Goal: Transaction & Acquisition: Obtain resource

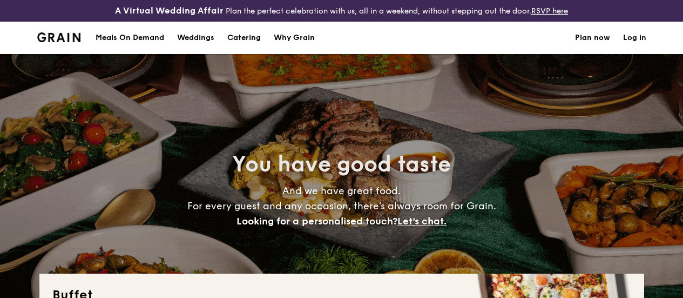
select select
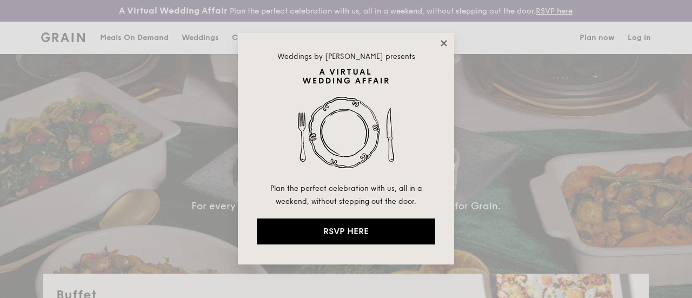
click at [445, 42] on icon at bounding box center [444, 43] width 10 height 10
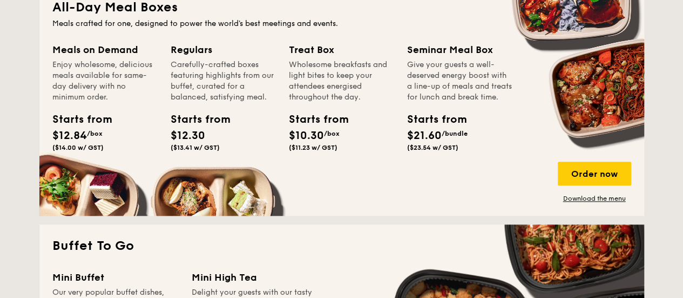
scroll to position [540, 0]
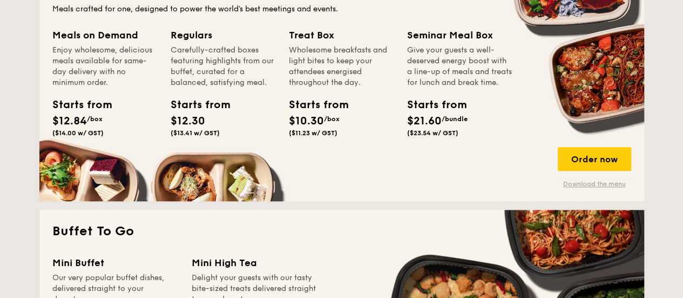
click at [580, 188] on link "Download the menu" at bounding box center [594, 183] width 73 height 9
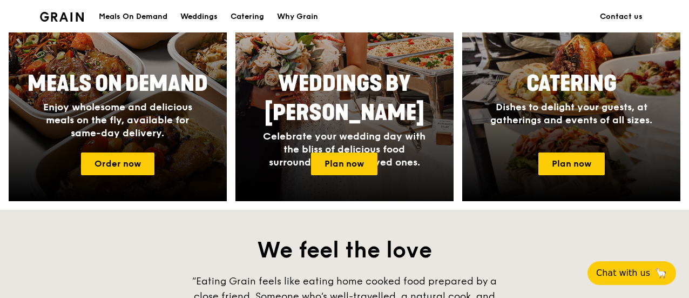
scroll to position [540, 0]
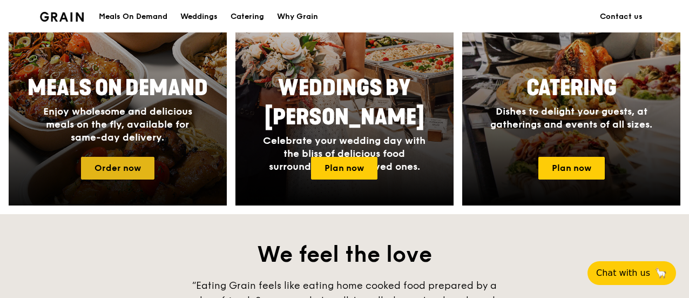
click at [151, 176] on link "Order now" at bounding box center [117, 168] width 73 height 23
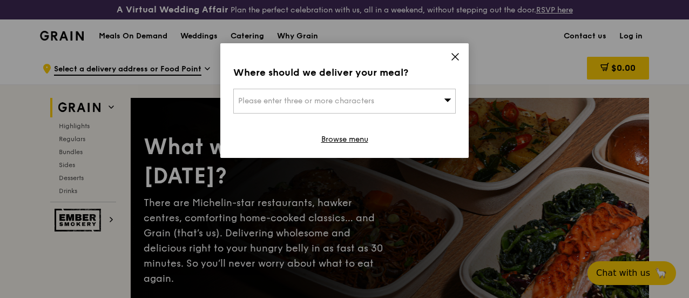
click at [455, 53] on icon at bounding box center [456, 57] width 10 height 10
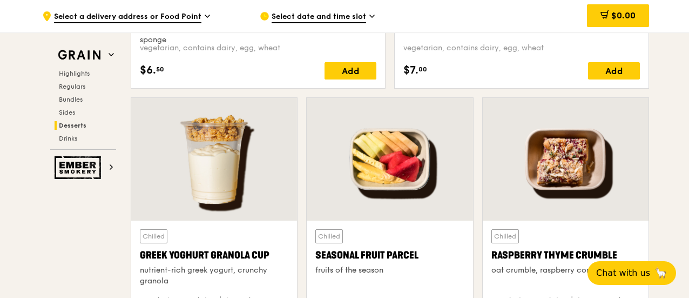
scroll to position [3404, 0]
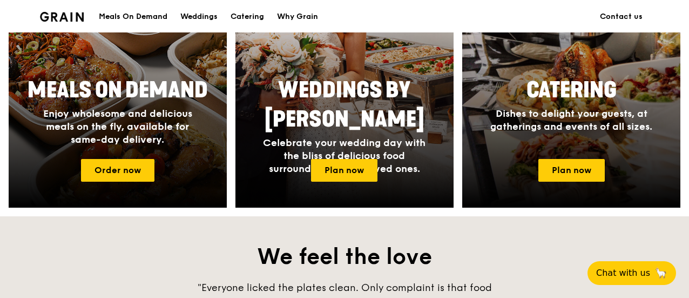
scroll to position [486, 0]
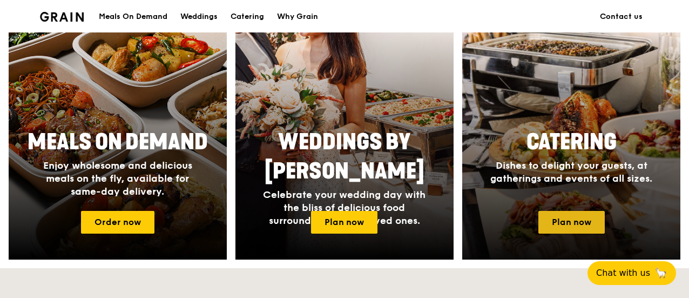
click at [562, 224] on link "Plan now" at bounding box center [572, 222] width 66 height 23
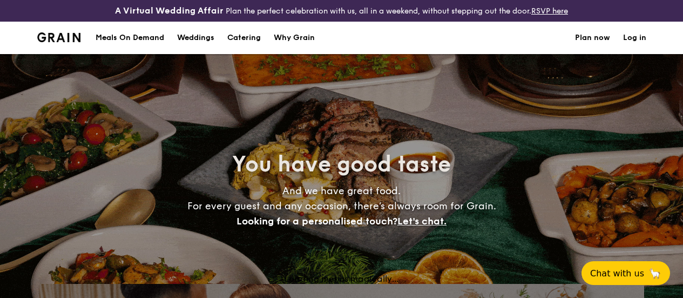
select select
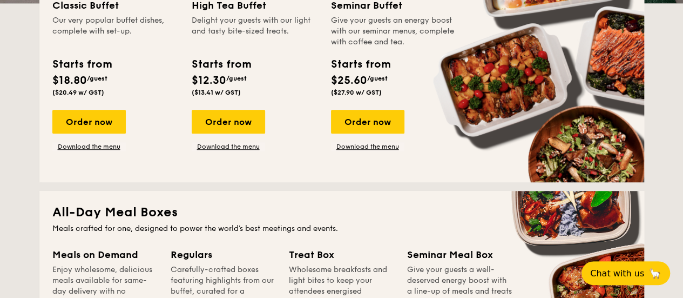
scroll to position [324, 0]
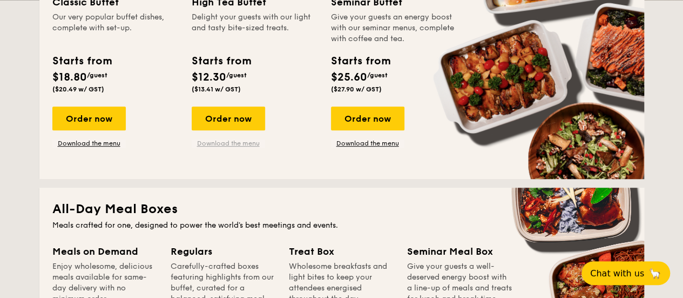
click at [246, 147] on link "Download the menu" at bounding box center [228, 143] width 73 height 9
click at [360, 147] on link "Download the menu" at bounding box center [367, 143] width 73 height 9
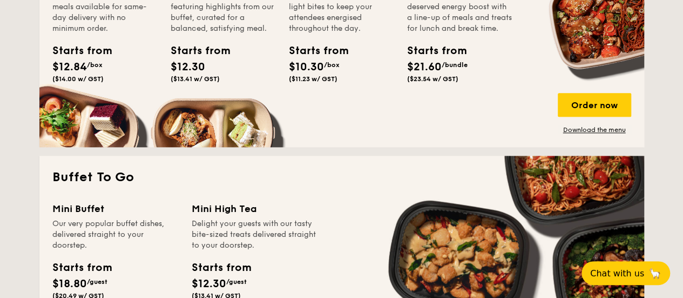
scroll to position [702, 0]
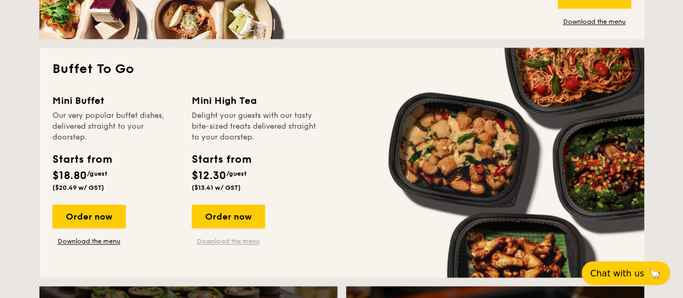
click at [244, 245] on link "Download the menu" at bounding box center [228, 241] width 73 height 9
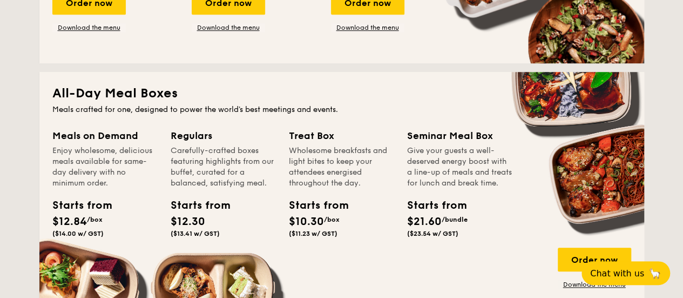
scroll to position [540, 0]
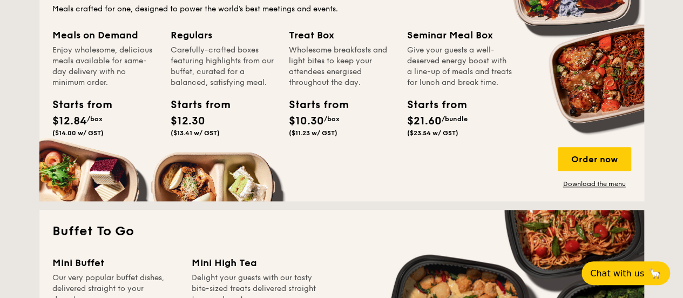
click at [578, 187] on div "Order now Download the menu" at bounding box center [594, 167] width 73 height 41
click at [579, 188] on link "Download the menu" at bounding box center [594, 183] width 73 height 9
